Goal: Manage account settings

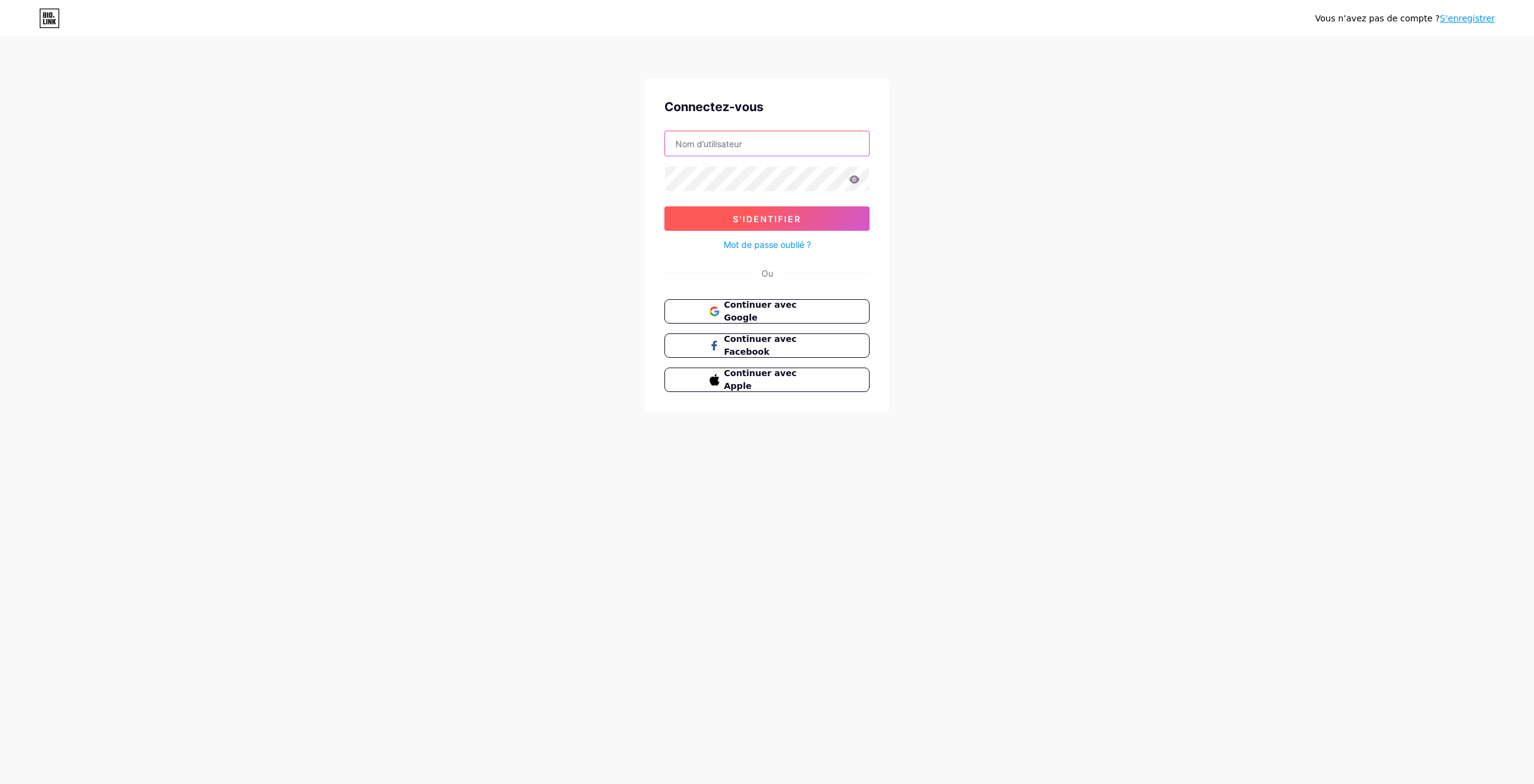
type input "[EMAIL_ADDRESS][DOMAIN_NAME]"
click at [787, 218] on span "S'identifier" at bounding box center [767, 219] width 69 height 10
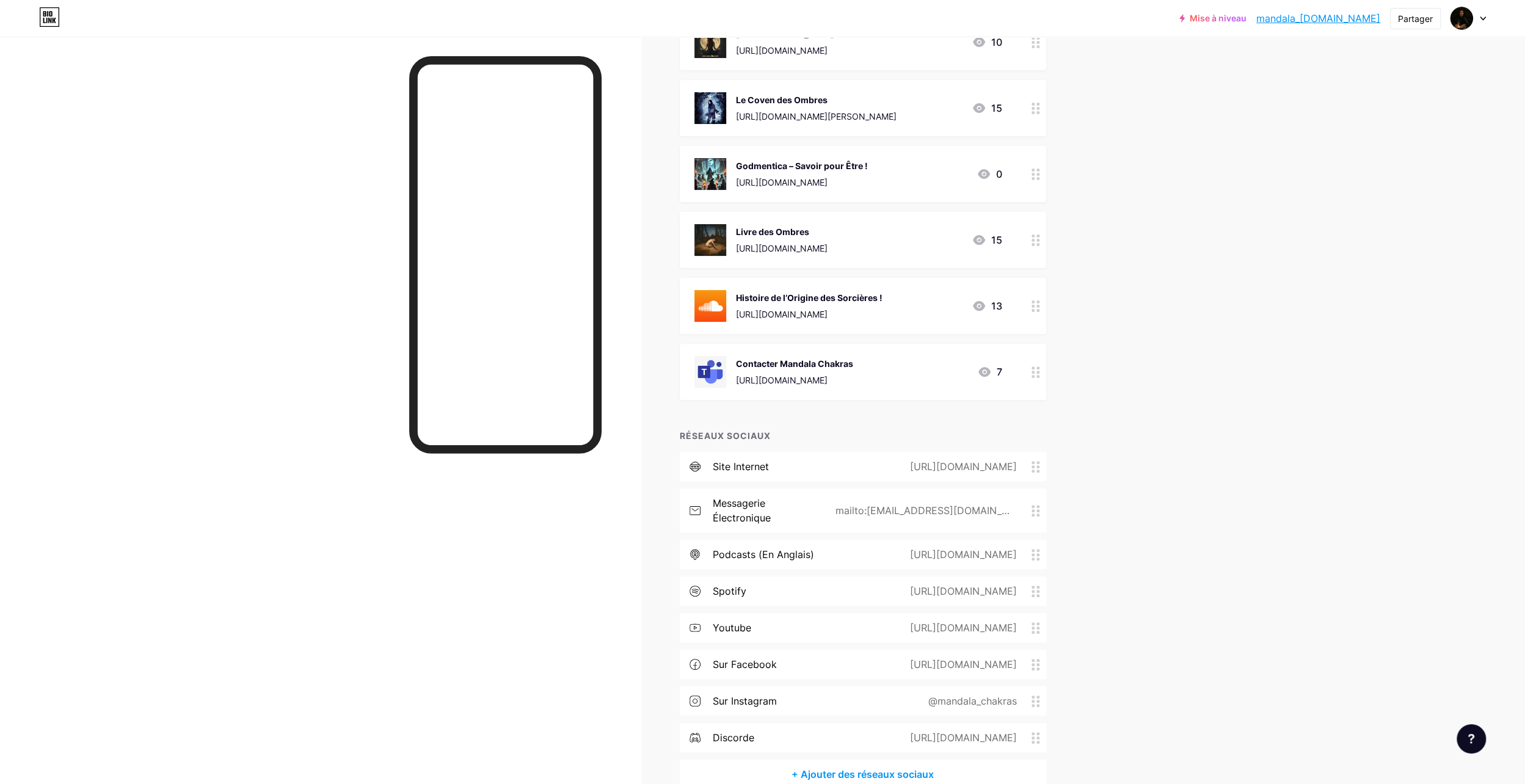
scroll to position [305, 0]
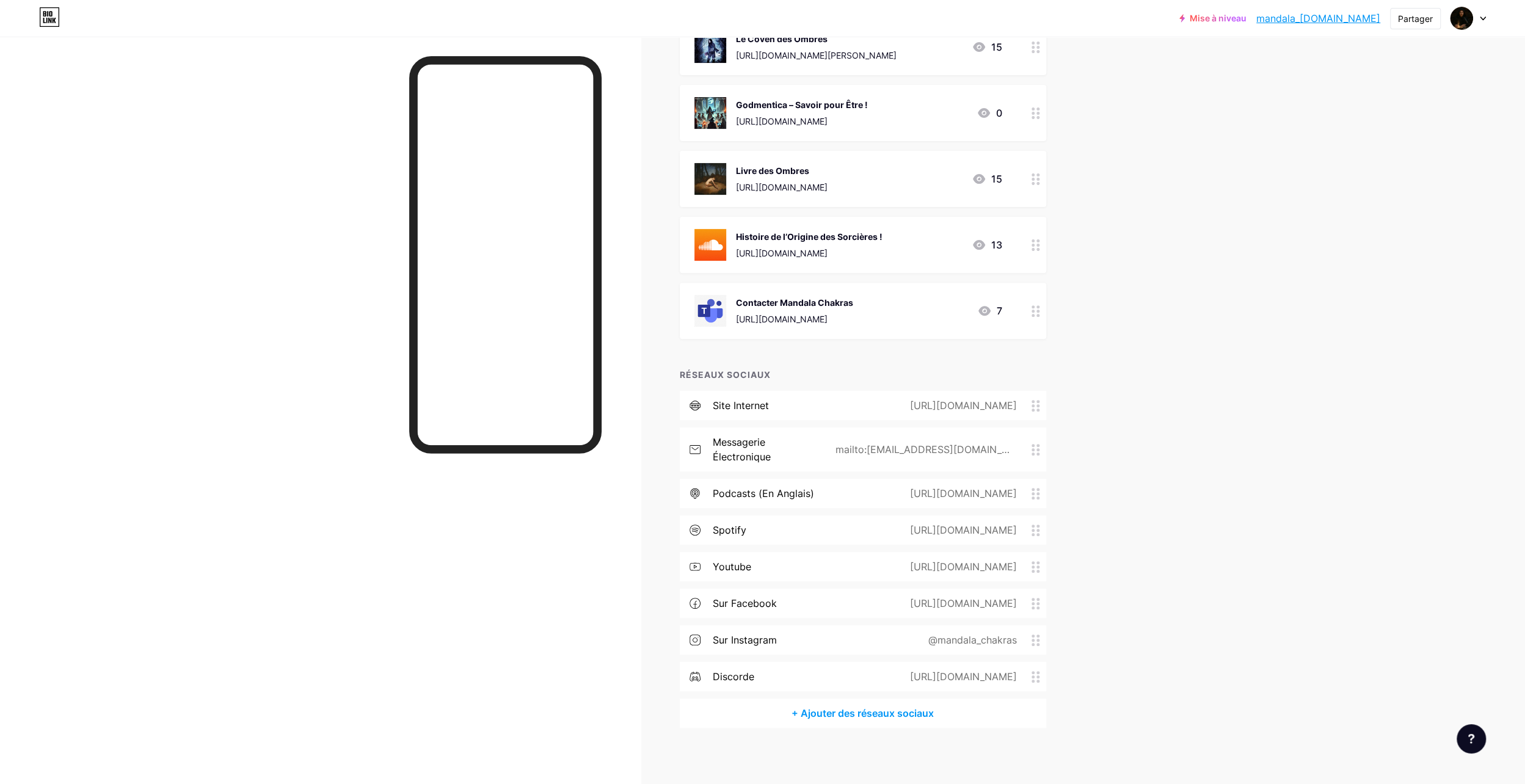
click at [1005, 640] on div "@mandala_chakras" at bounding box center [970, 639] width 123 height 15
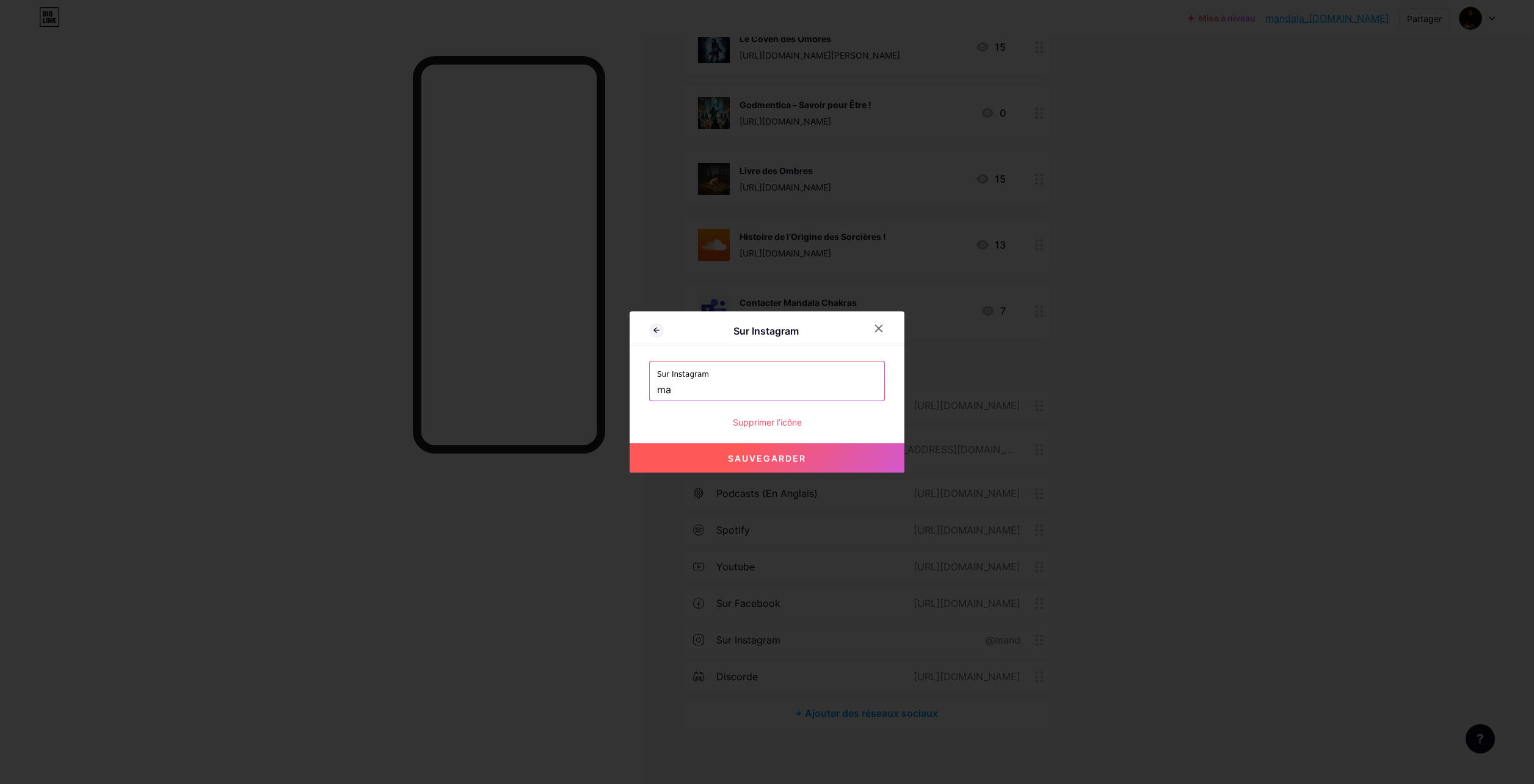
type input "m"
click at [766, 458] on span "Sauvegarder" at bounding box center [767, 458] width 78 height 10
type input "[URL][DOMAIN_NAME]"
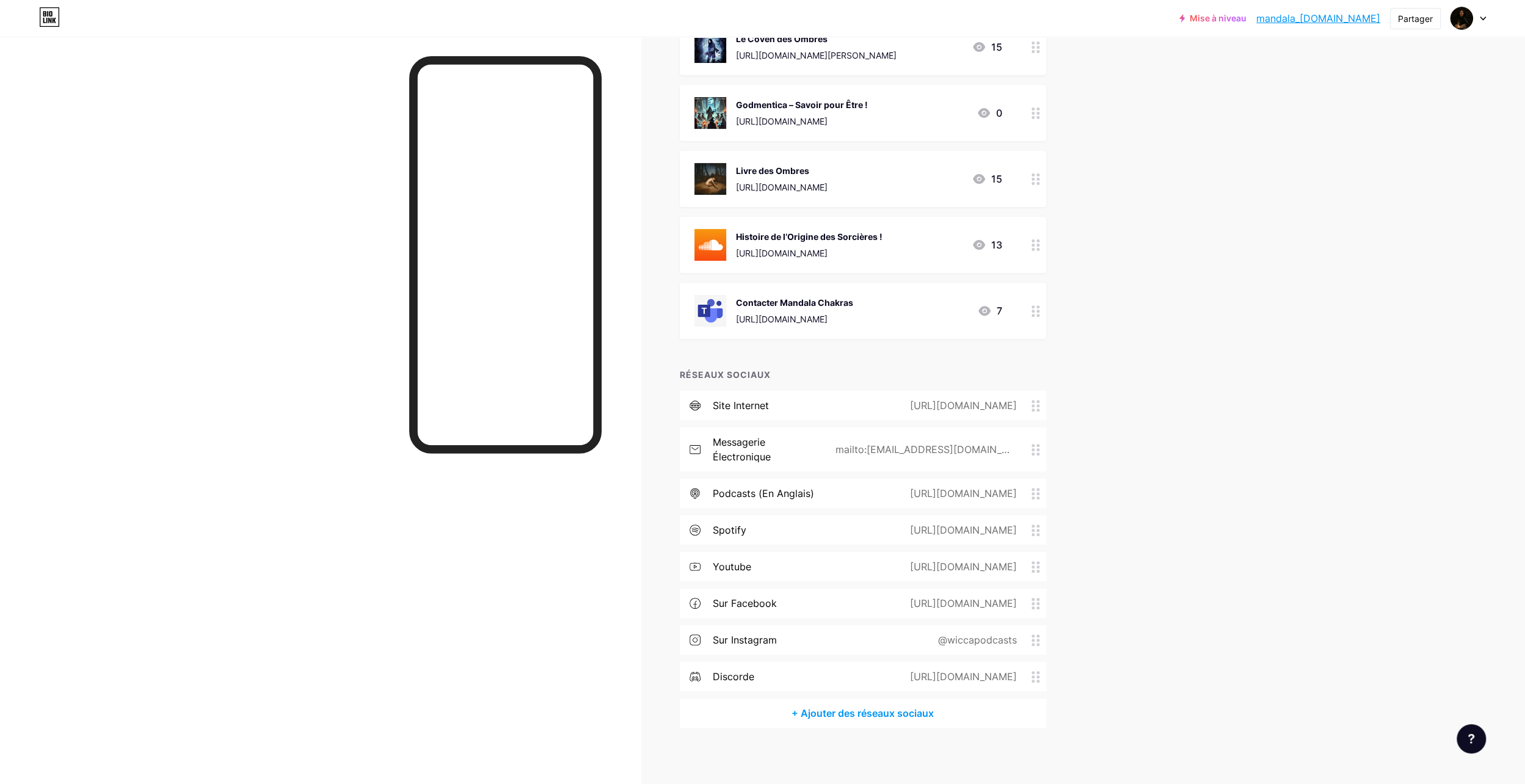
click at [1481, 22] on div at bounding box center [1467, 18] width 35 height 22
click at [1382, 173] on li "Déconnexion" at bounding box center [1409, 172] width 152 height 33
